Goal: Information Seeking & Learning: Learn about a topic

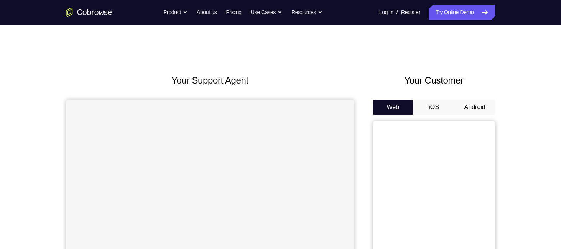
click at [458, 106] on button "Android" at bounding box center [474, 107] width 41 height 15
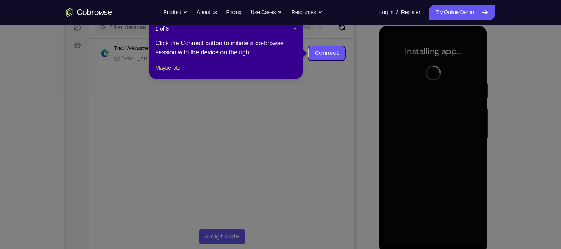
scroll to position [103, 0]
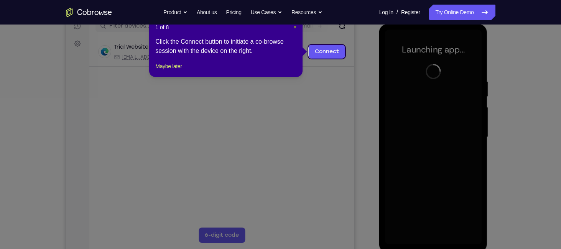
click at [294, 30] on span "×" at bounding box center [294, 27] width 3 height 6
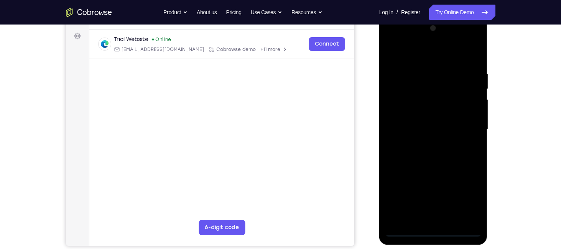
scroll to position [112, 0]
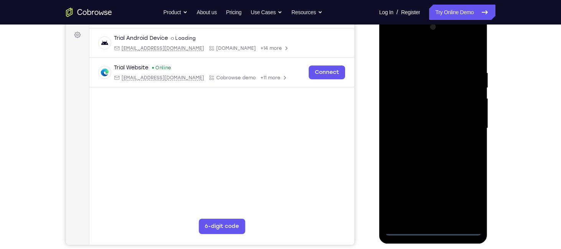
click at [431, 232] on div at bounding box center [433, 128] width 97 height 215
click at [463, 197] on div at bounding box center [433, 128] width 97 height 215
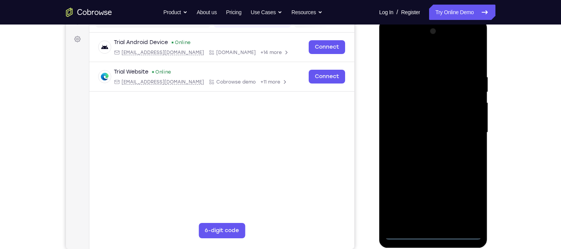
scroll to position [106, 0]
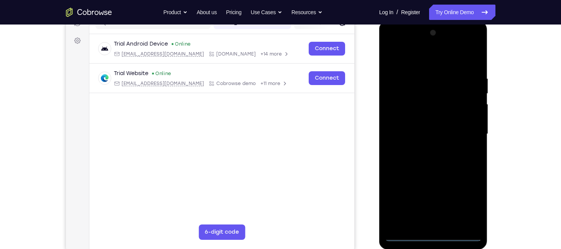
click at [440, 66] on div at bounding box center [433, 134] width 97 height 215
click at [466, 129] on div at bounding box center [433, 134] width 97 height 215
click at [422, 147] on div at bounding box center [433, 134] width 97 height 215
click at [420, 118] on div at bounding box center [433, 134] width 97 height 215
click at [421, 130] on div at bounding box center [433, 134] width 97 height 215
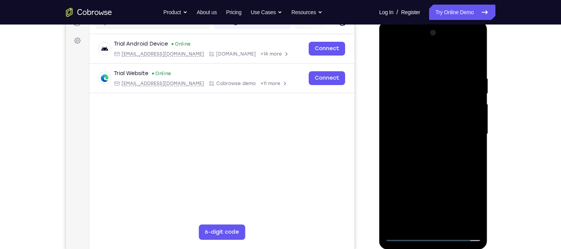
click at [437, 115] on div at bounding box center [433, 134] width 97 height 215
click at [476, 223] on div at bounding box center [433, 134] width 97 height 215
click at [453, 224] on div at bounding box center [433, 134] width 97 height 215
click at [429, 175] on div at bounding box center [433, 134] width 97 height 215
click at [425, 110] on div at bounding box center [433, 134] width 97 height 215
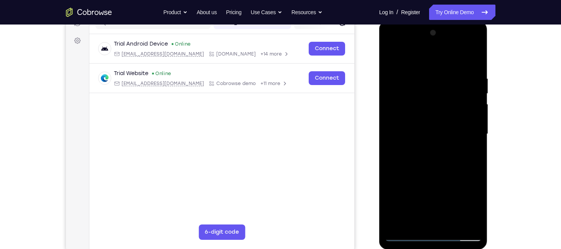
click at [395, 57] on div at bounding box center [433, 134] width 97 height 215
click at [428, 111] on div at bounding box center [433, 134] width 97 height 215
click at [404, 221] on div at bounding box center [433, 134] width 97 height 215
click at [390, 56] on div at bounding box center [433, 134] width 97 height 215
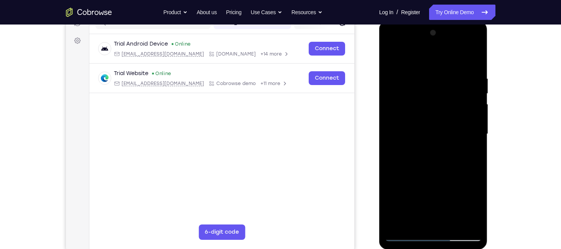
click at [469, 224] on div at bounding box center [433, 134] width 97 height 215
click at [393, 56] on div at bounding box center [433, 134] width 97 height 215
drag, startPoint x: 433, startPoint y: 198, endPoint x: 426, endPoint y: -60, distance: 258.0
click at [426, 21] on html "Online web based iOS Simulators and Android Emulators. Run iPhone, iPad, Mobile…" at bounding box center [433, 136] width 109 height 230
click at [399, 204] on div at bounding box center [433, 134] width 97 height 215
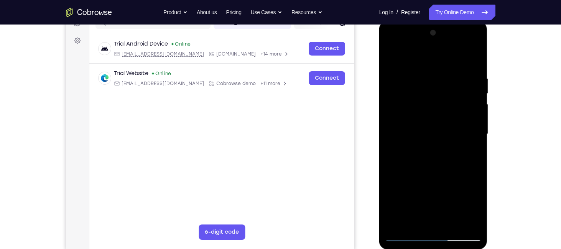
click at [440, 146] on div at bounding box center [433, 134] width 97 height 215
